Goal: Information Seeking & Learning: Find specific fact

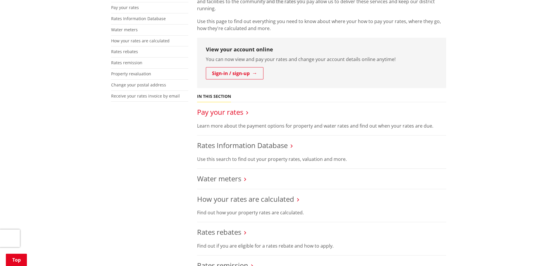
scroll to position [117, 0]
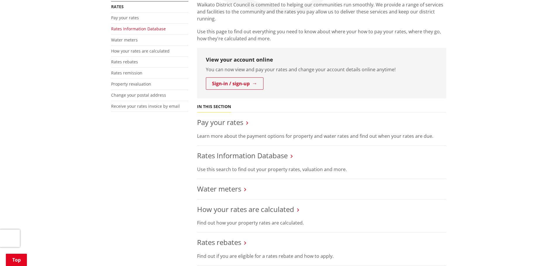
click at [129, 30] on link "Rates Information Database" at bounding box center [138, 29] width 55 height 6
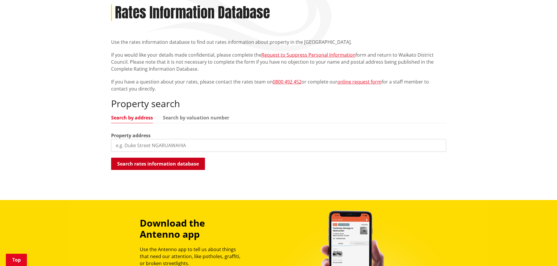
scroll to position [88, 0]
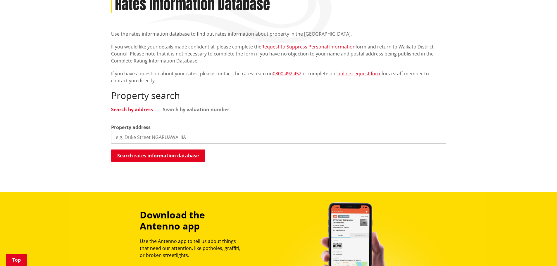
click at [172, 135] on input "search" at bounding box center [278, 137] width 335 height 13
type input "[STREET_ADDRESS][PERSON_NAME]"
click at [158, 154] on button "Search rates information database" at bounding box center [158, 156] width 94 height 12
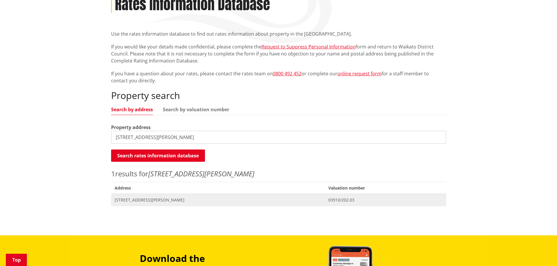
click at [162, 199] on span "[STREET_ADDRESS][PERSON_NAME]" at bounding box center [218, 200] width 207 height 6
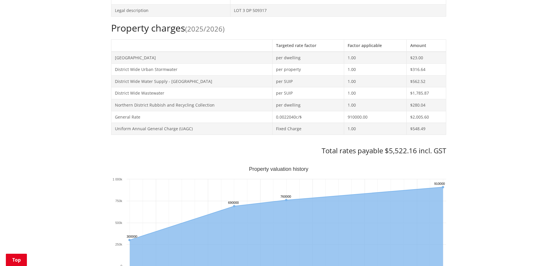
scroll to position [234, 0]
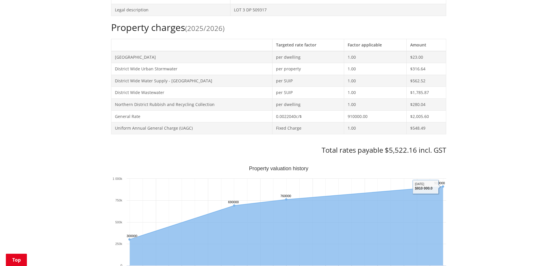
click at [519, 136] on div "Home Services and facilities Rates Rates Information Database Rates Information…" at bounding box center [278, 228] width 557 height 807
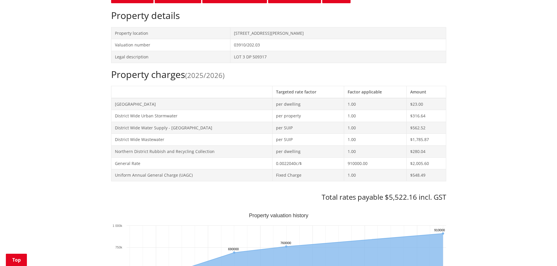
scroll to position [263, 0]
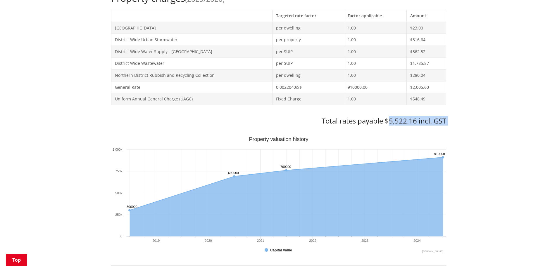
drag, startPoint x: 388, startPoint y: 123, endPoint x: 509, endPoint y: 127, distance: 121.7
click at [505, 131] on div "Home Services and facilities Rates Rates Information Database Rates Information…" at bounding box center [278, 198] width 557 height 807
